Goal: Task Accomplishment & Management: Use online tool/utility

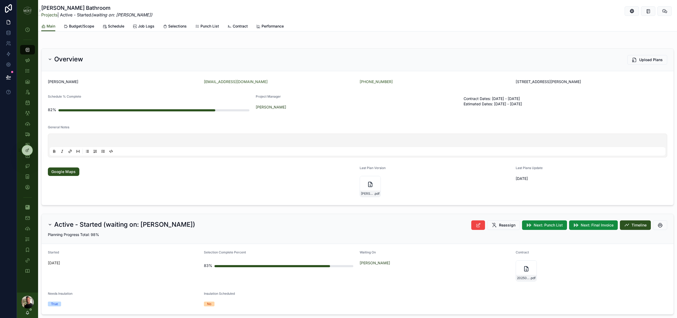
click at [80, 27] on span "Budget/Scope" at bounding box center [81, 26] width 25 height 5
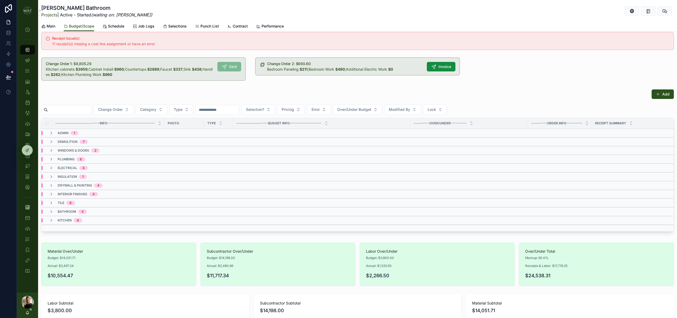
scroll to position [12, 0]
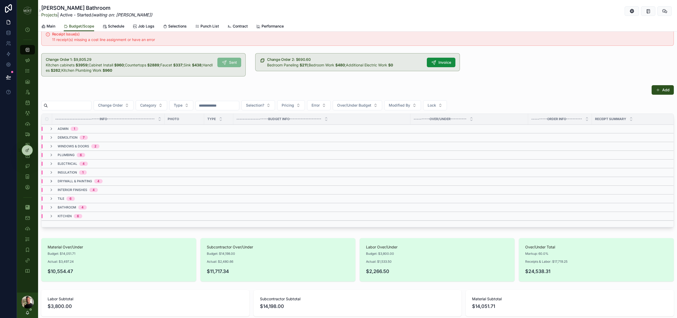
click at [52, 180] on icon "scrollable content" at bounding box center [51, 181] width 4 height 4
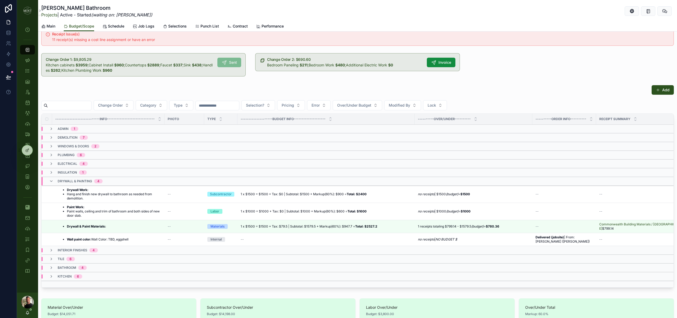
click at [139, 195] on li "Hang and finish new drywall to bathroom as needed from demolition." at bounding box center [114, 196] width 94 height 8
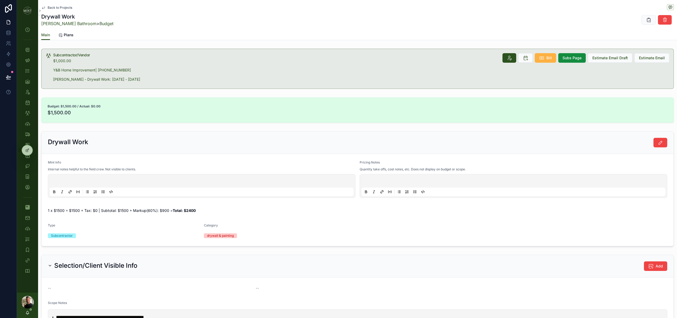
click at [544, 59] on icon "scrollable content" at bounding box center [541, 57] width 5 height 5
click at [25, 51] on icon "scrollable content" at bounding box center [27, 49] width 5 height 5
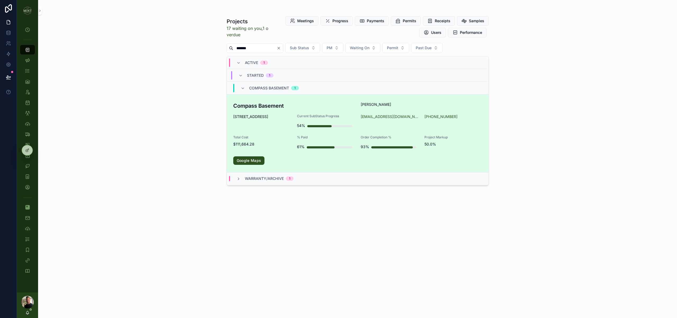
type input "*******"
click at [246, 111] on div "Compass Basement Angela Adams 3360 Emmaus Road Harrisonburg VA 22801 Current Su…" at bounding box center [357, 133] width 249 height 63
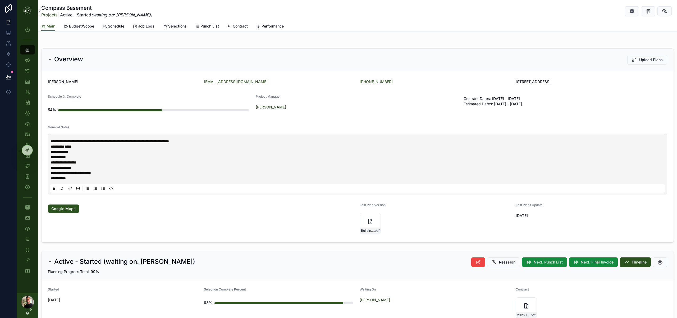
click at [75, 26] on span "Budget/Scope" at bounding box center [81, 26] width 25 height 5
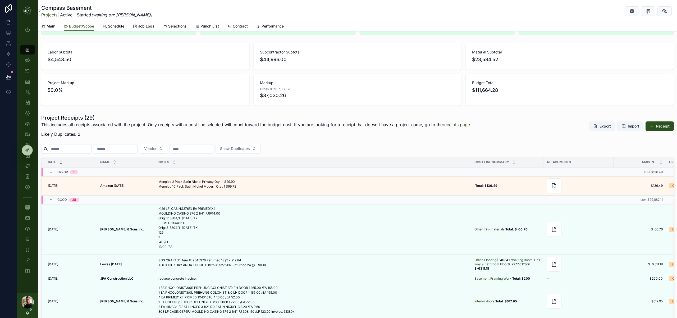
scroll to position [409, 0]
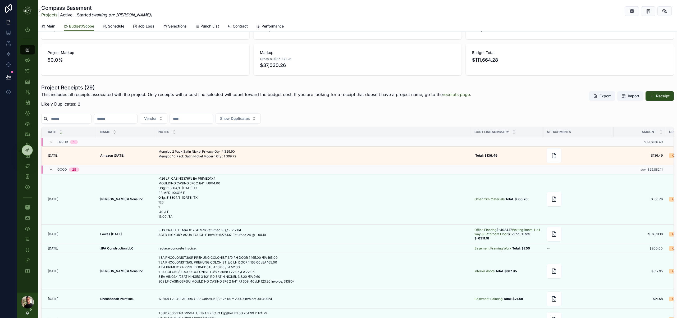
click at [0, 0] on icon "scrollable content" at bounding box center [0, 0] width 0 height 0
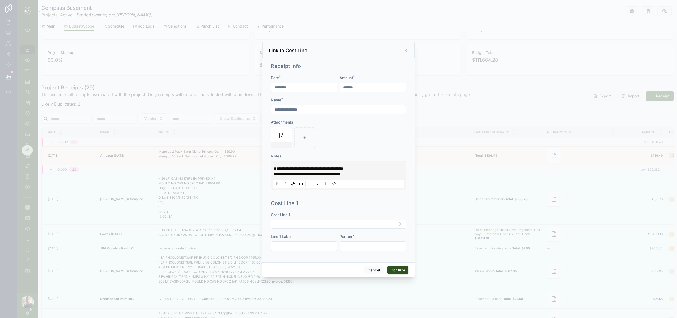
click at [276, 167] on span "**********" at bounding box center [309, 169] width 70 height 4
click at [342, 226] on button "Select Button" at bounding box center [338, 223] width 135 height 9
type input "****"
click at [334, 246] on div "Interior doors" at bounding box center [338, 245] width 73 height 8
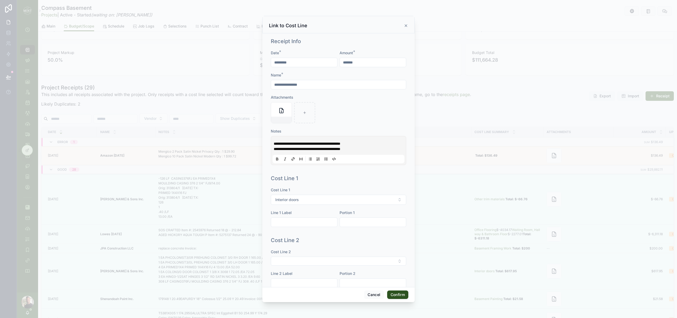
click at [401, 296] on button "Confirm" at bounding box center [397, 294] width 21 height 8
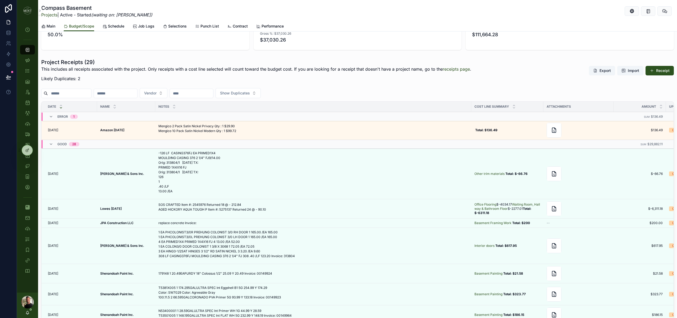
scroll to position [383, 0]
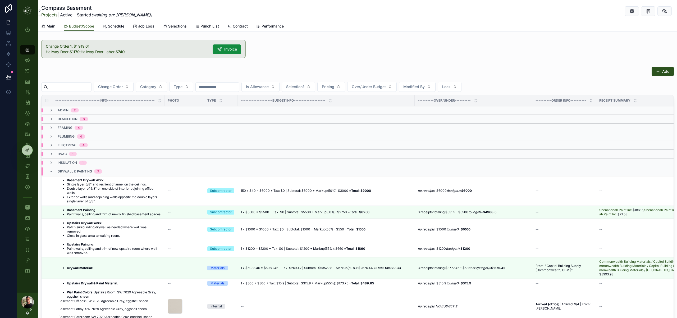
click at [52, 173] on icon "scrollable content" at bounding box center [51, 171] width 4 height 4
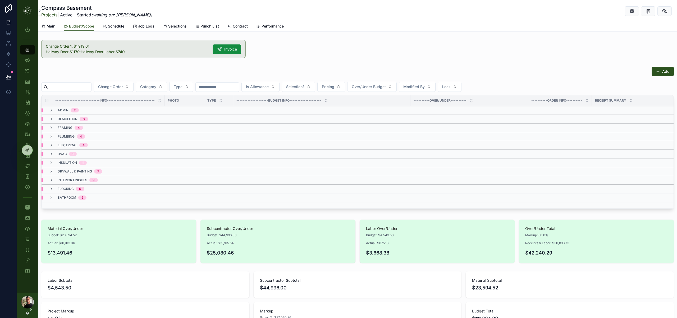
click at [52, 172] on icon "scrollable content" at bounding box center [51, 171] width 4 height 4
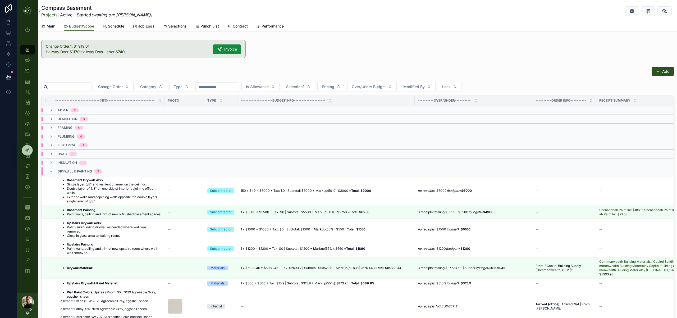
click at [121, 191] on li "Double layer of 5/8" on one side of interior adjoining office walls." at bounding box center [114, 190] width 94 height 8
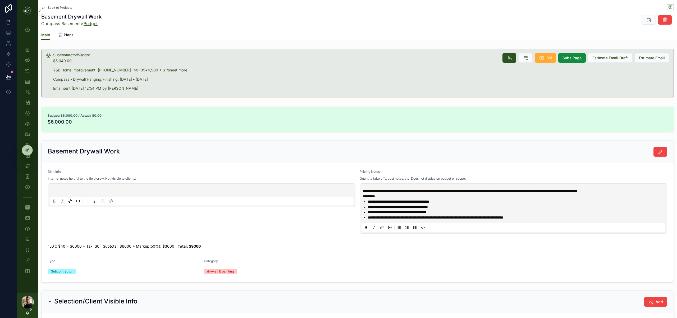
click at [95, 24] on link "Budget" at bounding box center [91, 23] width 14 height 5
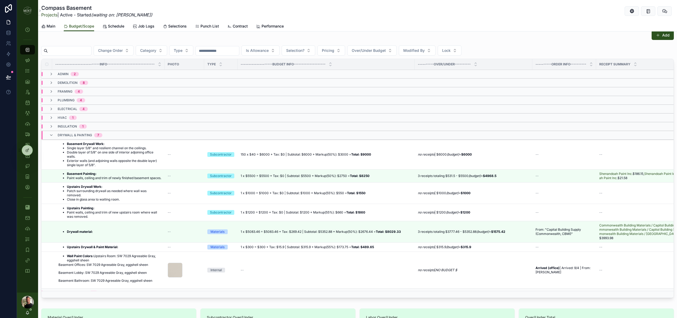
scroll to position [38, 0]
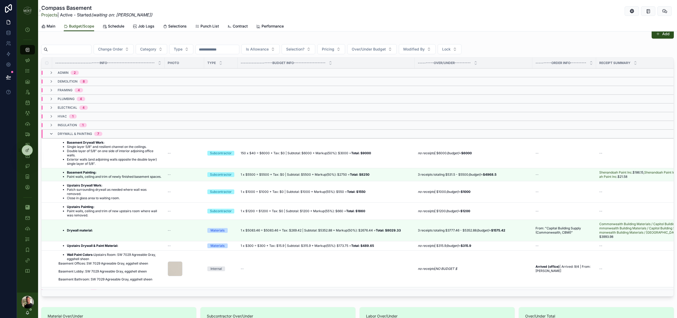
click at [51, 133] on icon "scrollable content" at bounding box center [51, 134] width 4 height 4
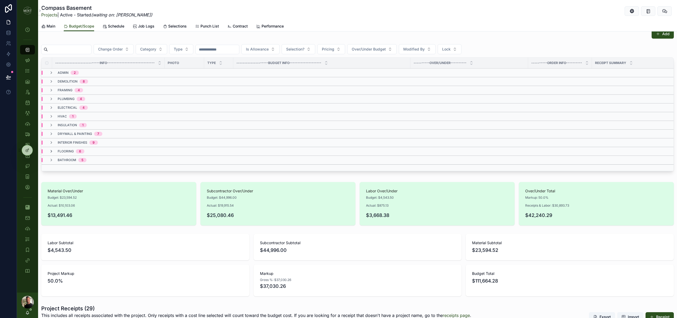
click at [51, 151] on icon "scrollable content" at bounding box center [51, 151] width 4 height 4
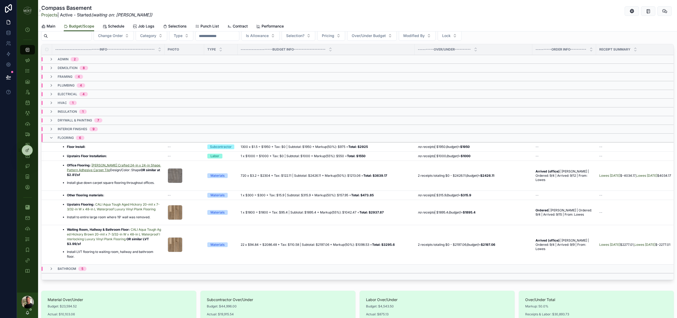
scroll to position [54, 0]
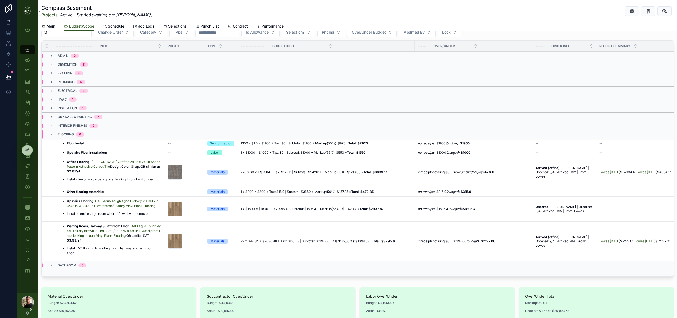
click at [99, 141] on div "Floor Install: Floor Install:" at bounding box center [109, 143] width 103 height 4
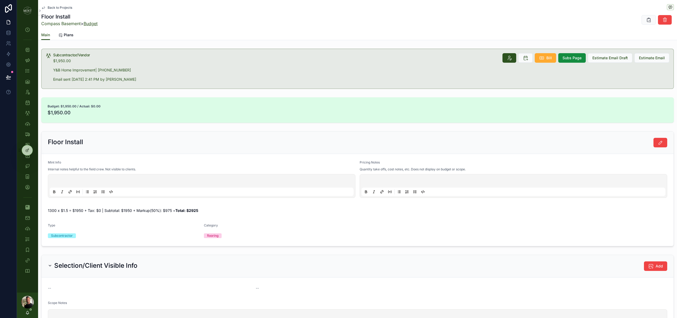
click at [96, 24] on link "Budget" at bounding box center [91, 23] width 14 height 5
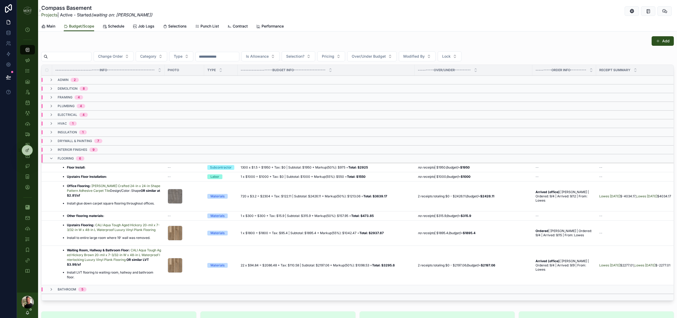
scroll to position [67, 0]
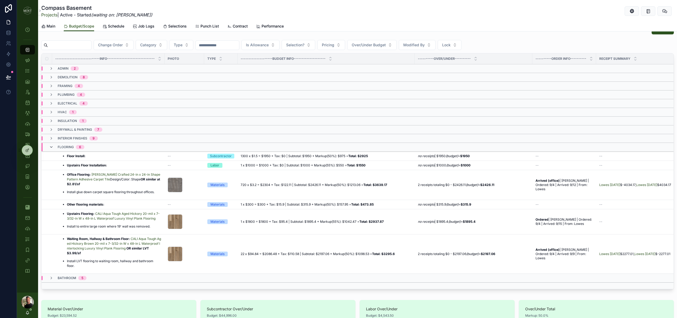
click at [52, 147] on icon "scrollable content" at bounding box center [51, 147] width 4 height 4
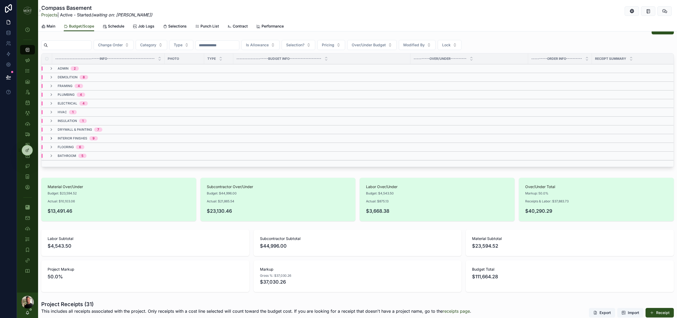
click at [52, 137] on icon "scrollable content" at bounding box center [51, 138] width 4 height 4
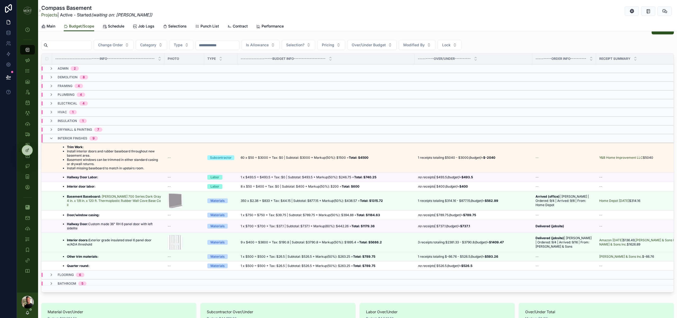
click at [125, 159] on li "Basement windows can be trimmed in either standard casing or drywall returns." at bounding box center [114, 162] width 94 height 8
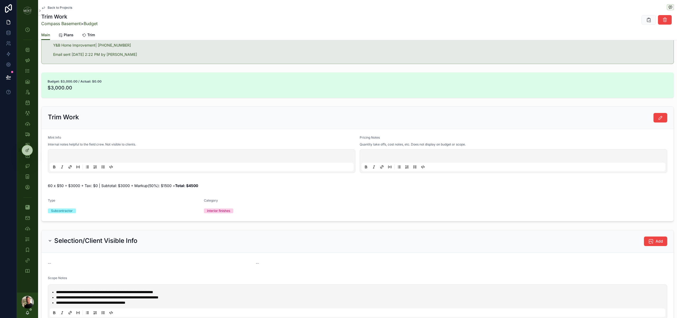
scroll to position [22, 0]
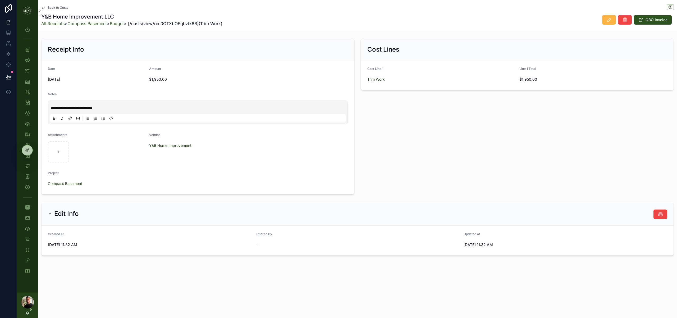
click at [608, 20] on icon "scrollable content" at bounding box center [608, 19] width 5 height 5
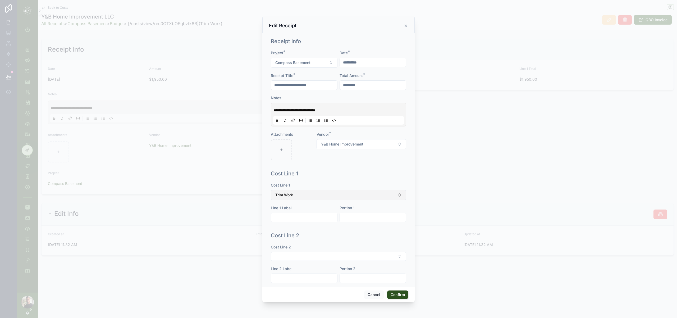
click at [343, 197] on button "Trim Work" at bounding box center [338, 195] width 135 height 10
type input "*****"
click at [339, 254] on div "Floor Install" at bounding box center [338, 255] width 73 height 8
click at [402, 296] on button "Confirm" at bounding box center [397, 294] width 21 height 8
